Goal: Task Accomplishment & Management: Manage account settings

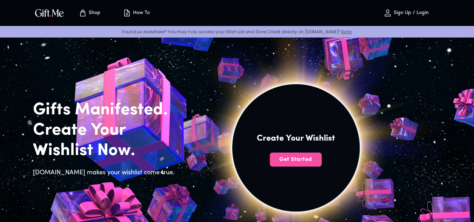
click at [304, 164] on button "Get Started" at bounding box center [296, 160] width 52 height 14
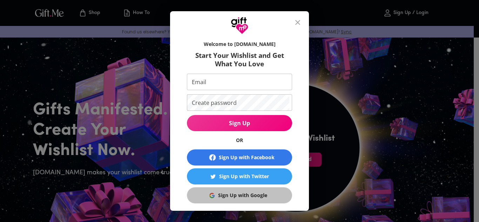
click at [236, 194] on div "Sign Up with Google" at bounding box center [242, 196] width 49 height 8
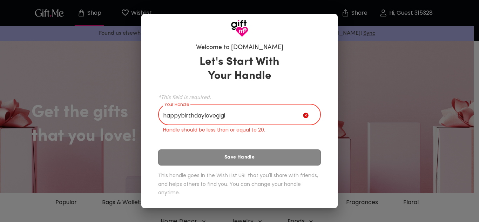
click at [216, 115] on input "happybirthdaylovegigi" at bounding box center [230, 116] width 145 height 20
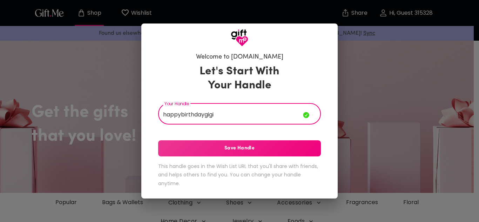
type input "happybirthdaygigi"
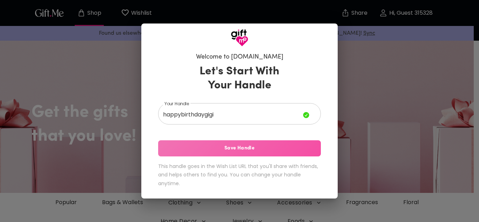
click at [226, 145] on span "Save Handle" at bounding box center [239, 149] width 163 height 8
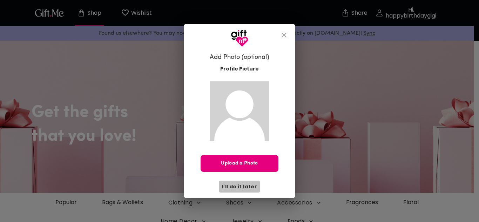
click at [243, 185] on span "I'll do it later" at bounding box center [239, 187] width 35 height 8
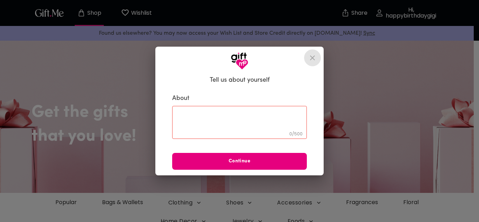
click at [313, 57] on icon "close" at bounding box center [313, 58] width 8 height 8
